Goal: Information Seeking & Learning: Find specific fact

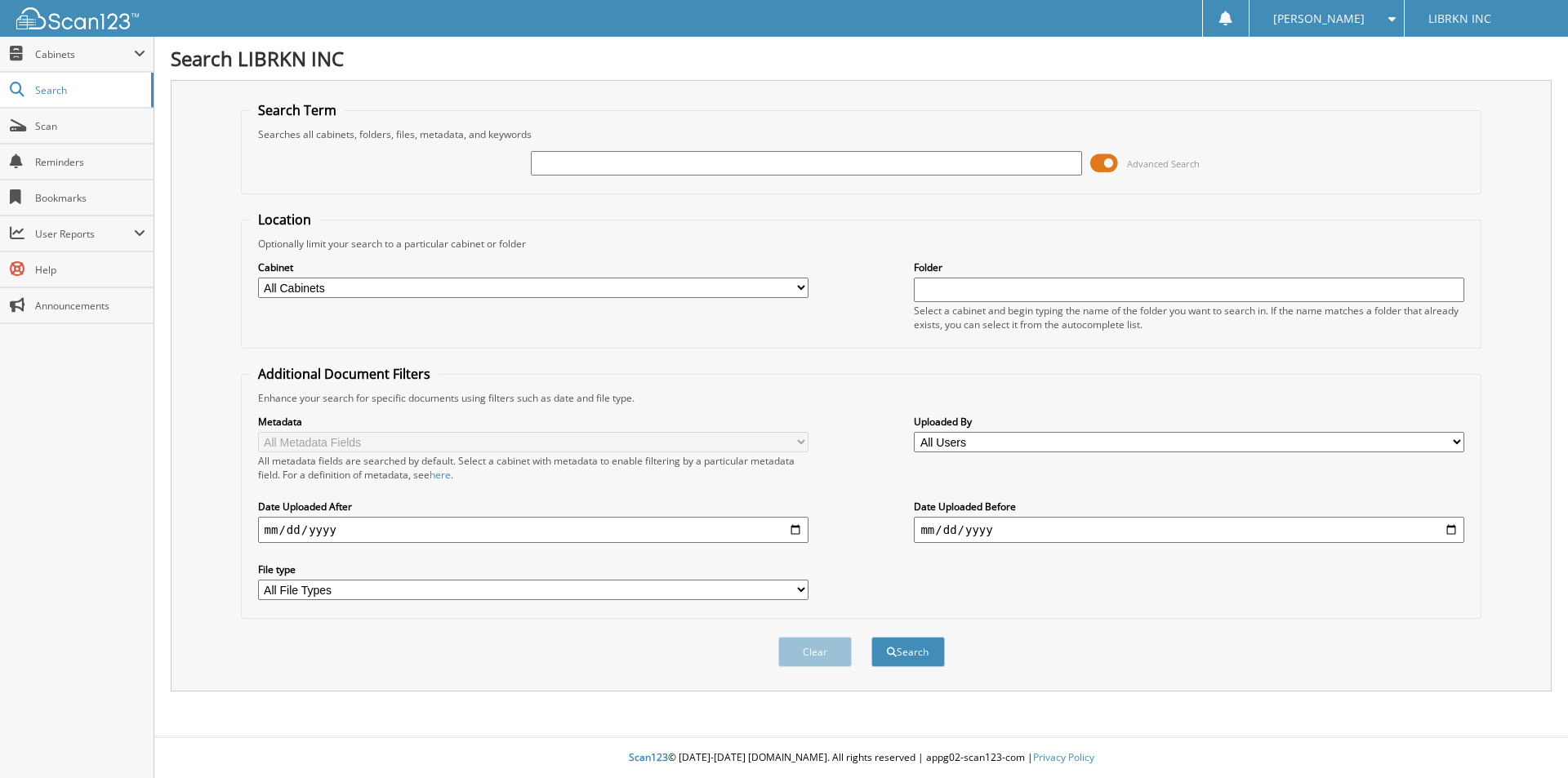
click at [1104, 164] on span at bounding box center [1103, 163] width 28 height 24
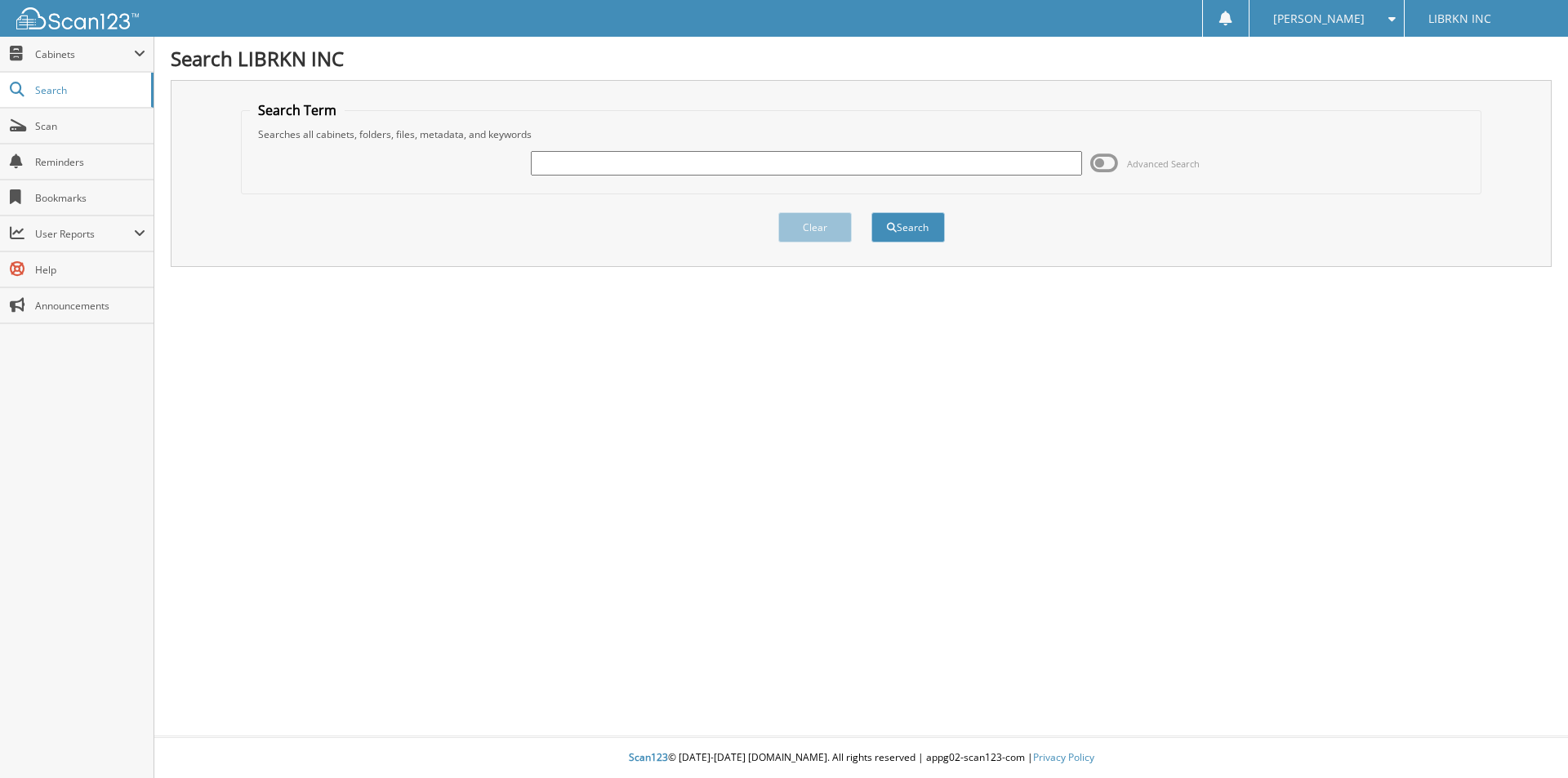
click at [934, 160] on input "text" at bounding box center [806, 163] width 550 height 24
type input "89887"
click at [871, 212] on button "Search" at bounding box center [908, 228] width 74 height 30
